Goal: Check status: Check status

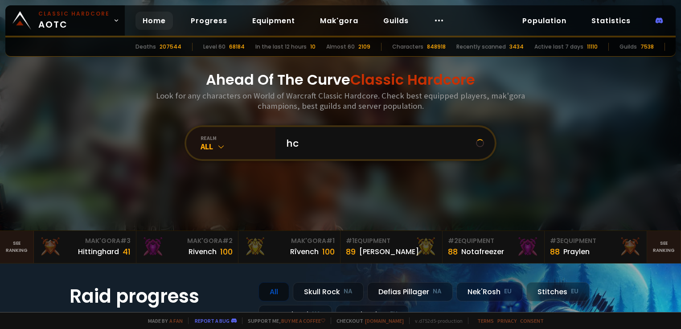
type input "h"
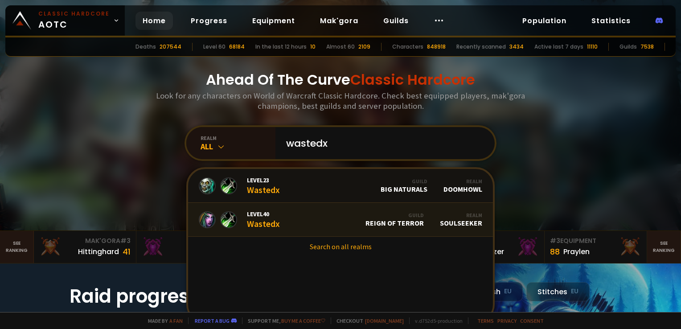
type input "wastedx"
click at [274, 219] on div "Level 40 Wastedx" at bounding box center [263, 219] width 33 height 19
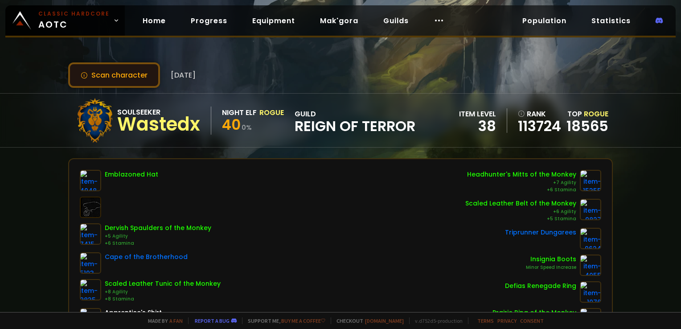
click at [120, 74] on button "Scan character" at bounding box center [114, 74] width 92 height 25
click at [574, 124] on link "18565" at bounding box center [587, 126] width 42 height 20
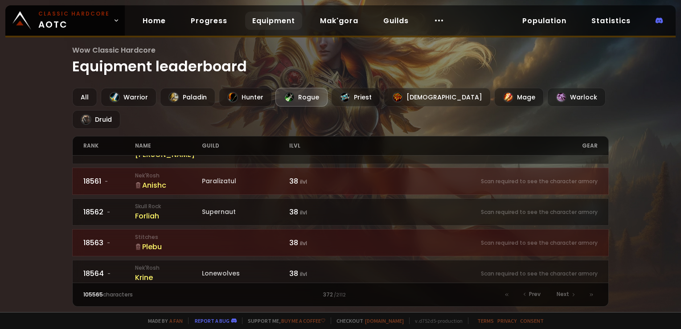
scroll to position [294, 0]
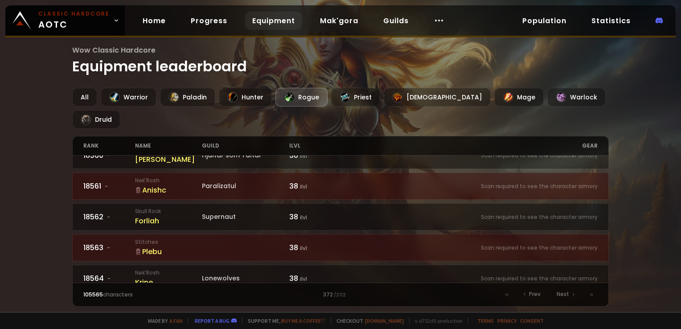
click at [294, 96] on div "Rogue" at bounding box center [301, 97] width 52 height 19
